Goal: Navigation & Orientation: Understand site structure

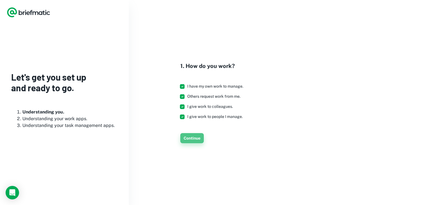
click at [189, 138] on button "Continue" at bounding box center [192, 138] width 24 height 10
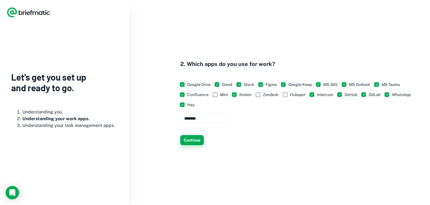
click at [197, 135] on button "Continue" at bounding box center [192, 140] width 24 height 10
click at [200, 137] on button "Continue" at bounding box center [192, 140] width 24 height 10
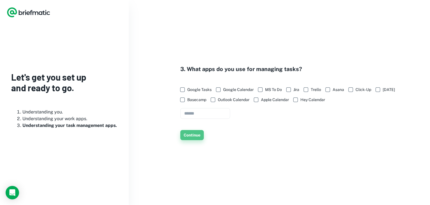
click at [185, 135] on button "Continue" at bounding box center [192, 135] width 24 height 10
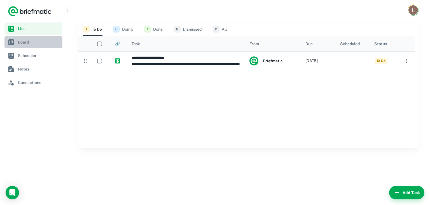
click at [32, 41] on span "Board" at bounding box center [39, 42] width 42 height 6
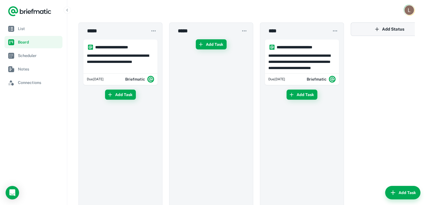
click at [398, 27] on button "Add Status" at bounding box center [390, 28] width 78 height 13
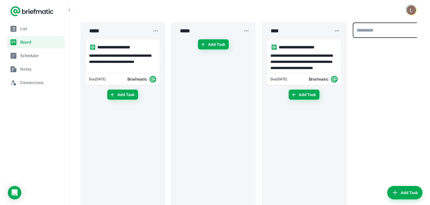
scroll to position [0, 14]
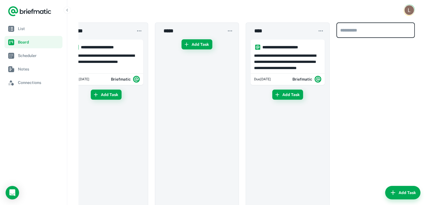
click at [392, 30] on input "text" at bounding box center [376, 29] width 78 height 15
click at [379, 65] on div "​" at bounding box center [376, 124] width 78 height 205
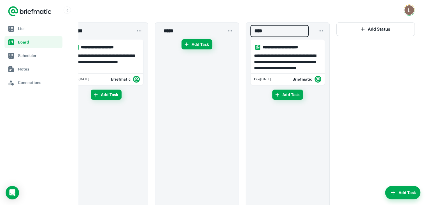
click at [282, 29] on input "****" at bounding box center [280, 31] width 58 height 12
click at [321, 32] on icon "button" at bounding box center [321, 31] width 6 height 6
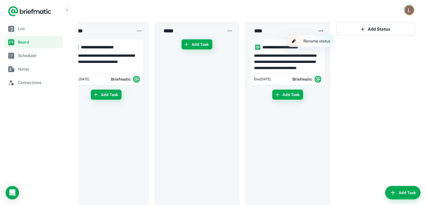
click at [367, 29] on div at bounding box center [213, 102] width 426 height 205
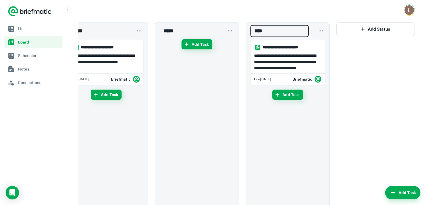
click at [367, 29] on button "Add Status" at bounding box center [376, 28] width 78 height 13
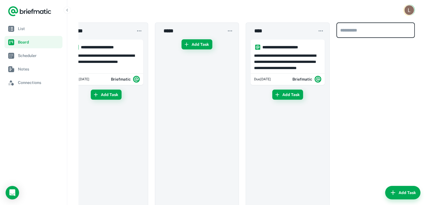
click at [383, 58] on div "​" at bounding box center [376, 124] width 78 height 205
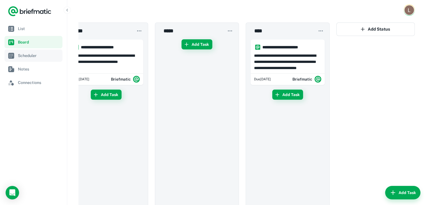
click at [38, 57] on span "Scheduler" at bounding box center [39, 55] width 42 height 6
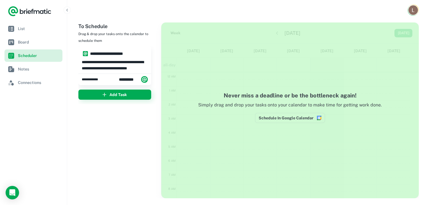
scroll to position [84, 0]
click at [393, 5] on div at bounding box center [248, 10] width 363 height 20
click at [27, 65] on link "Notes" at bounding box center [33, 69] width 58 height 12
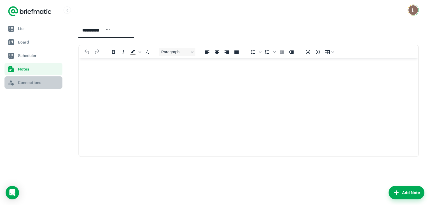
click at [28, 85] on span "Connections" at bounding box center [39, 82] width 42 height 6
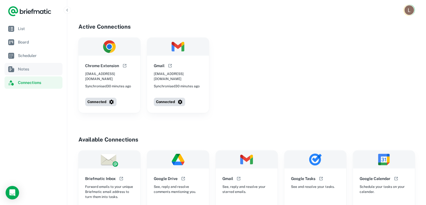
click at [36, 71] on span "Notes" at bounding box center [39, 69] width 42 height 6
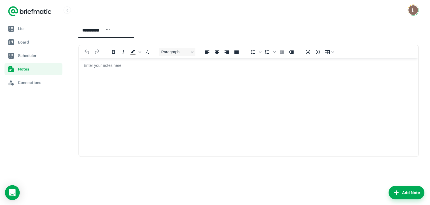
click at [12, 186] on div "Open Intercom Messenger" at bounding box center [12, 192] width 15 height 15
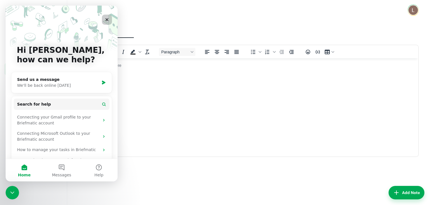
click at [108, 22] on icon "Close" at bounding box center [107, 19] width 4 height 4
